Goal: Information Seeking & Learning: Learn about a topic

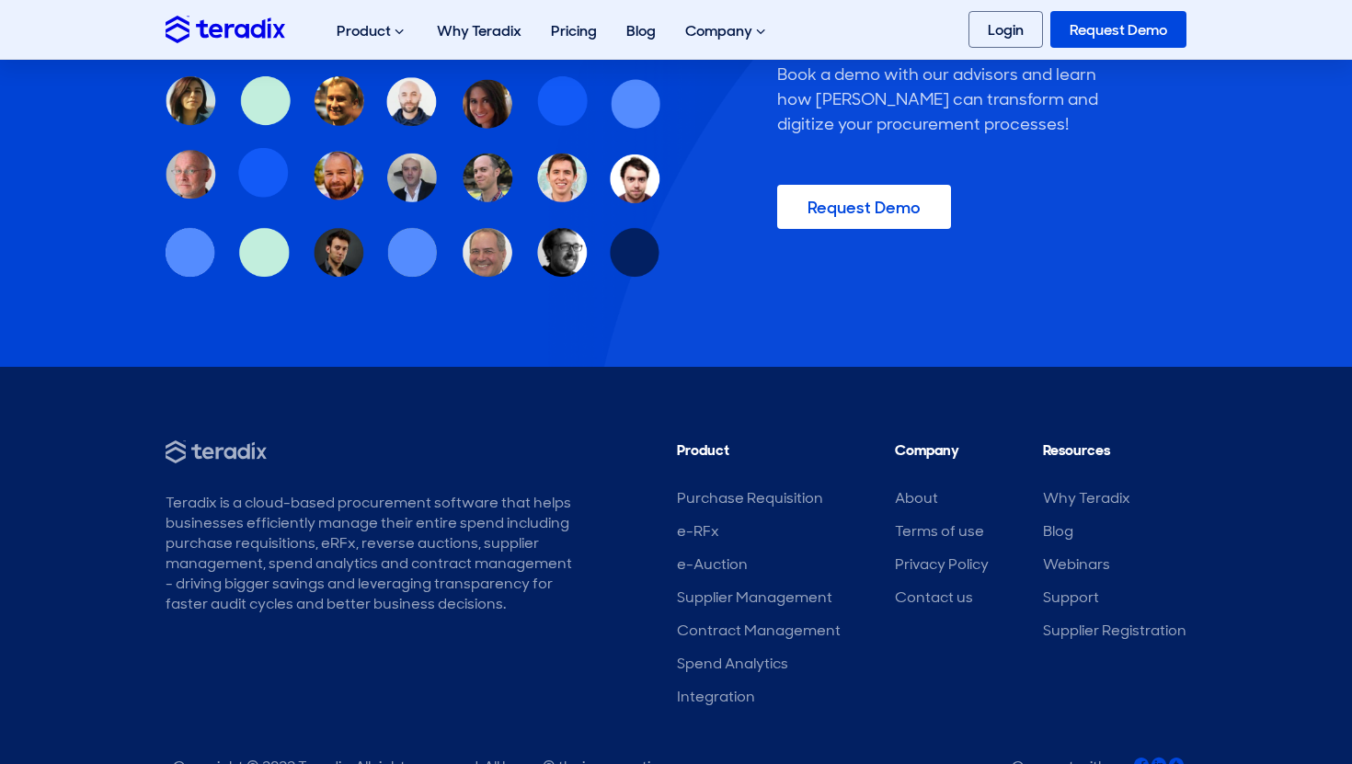
click at [334, 493] on div "Teradix is a cloud-based procurement software that helps businesses efficiently…" at bounding box center [369, 553] width 408 height 121
click at [309, 493] on div "Teradix is a cloud-based procurement software that helps businesses efficiently…" at bounding box center [369, 553] width 408 height 121
click at [309, 429] on footer "Teradix is a cloud-based procurement software that helps businesses efficiently…" at bounding box center [676, 612] width 1352 height 491
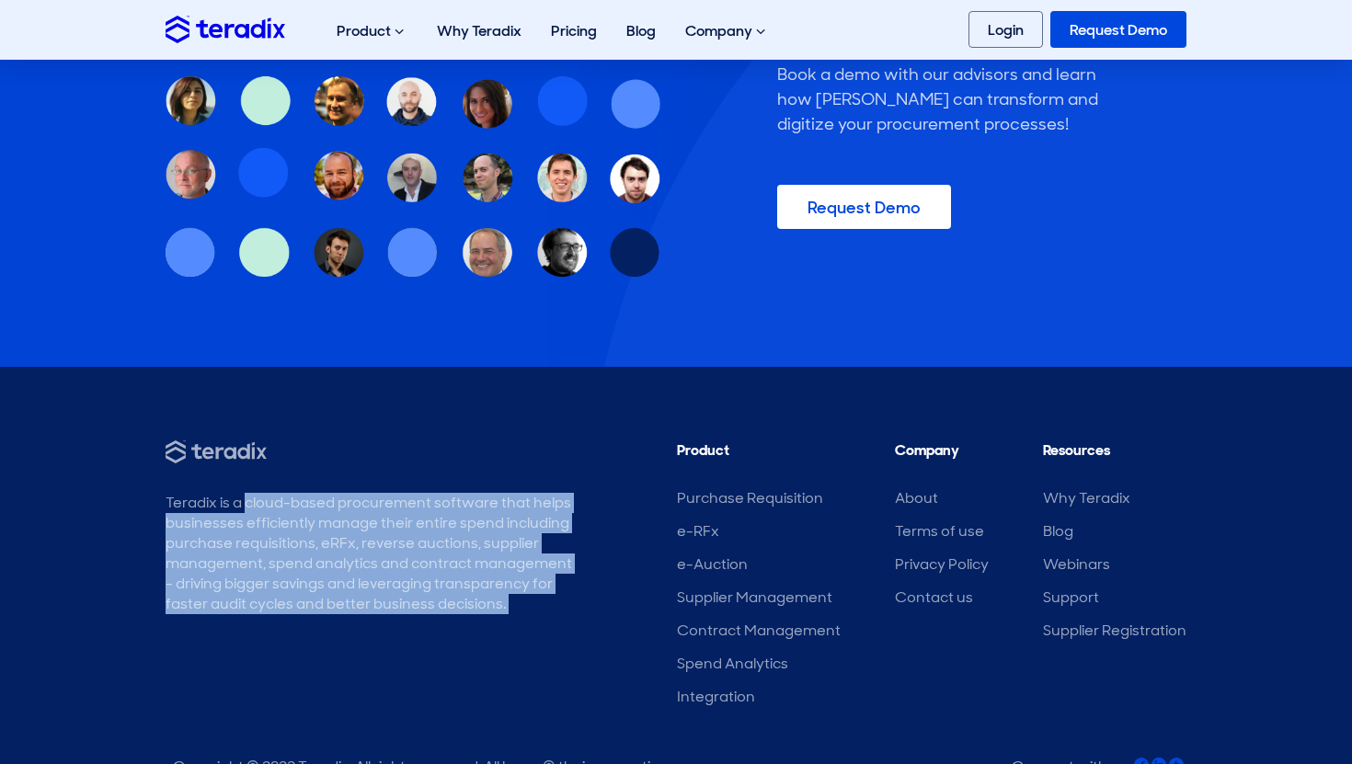
copy div "Teradix is a cloud-based procurement software that helps businesses efficiently…"
